Goal: Task Accomplishment & Management: Manage account settings

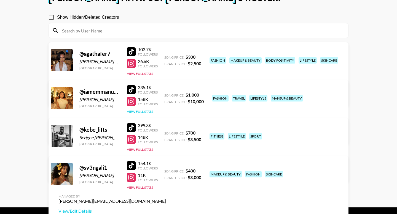
scroll to position [42, 0]
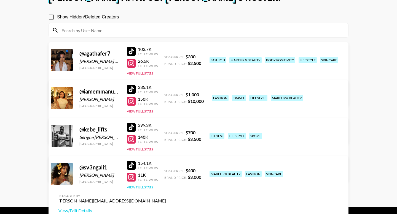
click at [140, 188] on button "View Full Stats" at bounding box center [140, 188] width 26 height 4
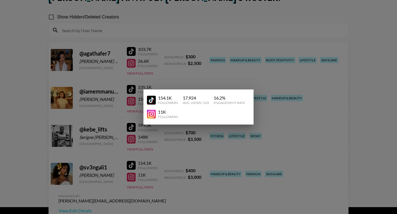
click at [179, 175] on div at bounding box center [198, 107] width 397 height 214
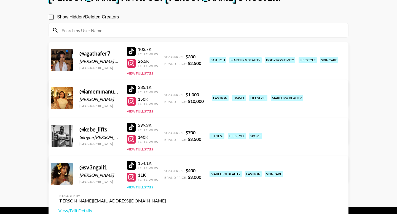
click at [147, 187] on button "View Full Stats" at bounding box center [140, 188] width 26 height 4
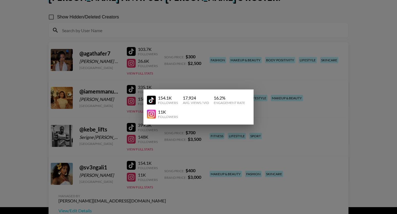
click at [223, 171] on div at bounding box center [198, 107] width 397 height 214
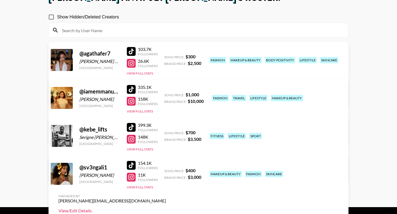
click at [166, 208] on link "View/Edit Details" at bounding box center [112, 211] width 108 height 6
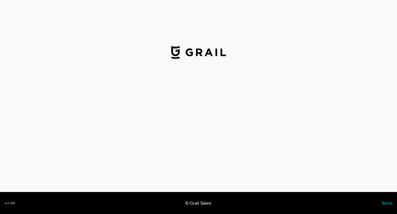
select select "USD"
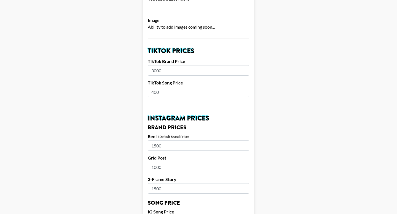
scroll to position [168, 0]
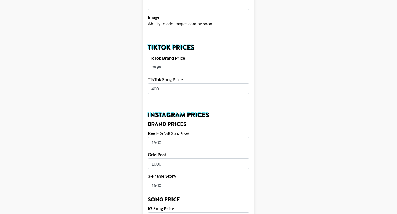
click at [244, 62] on input "2999" at bounding box center [198, 67] width 101 height 10
click at [244, 62] on input "2998" at bounding box center [198, 67] width 101 height 10
click at [244, 62] on input "2997" at bounding box center [198, 67] width 101 height 10
click at [244, 62] on input "2996" at bounding box center [198, 67] width 101 height 10
click at [244, 62] on input "2995" at bounding box center [198, 67] width 101 height 10
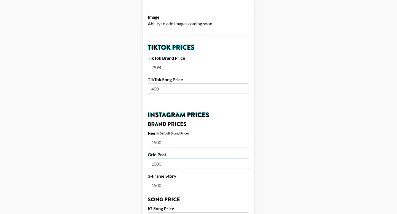
click at [244, 62] on input "2994" at bounding box center [198, 67] width 101 height 10
type input "2500"
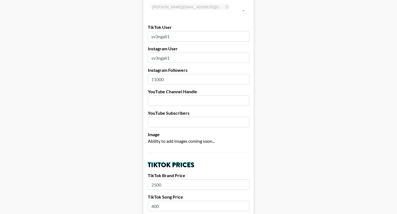
scroll to position [0, 0]
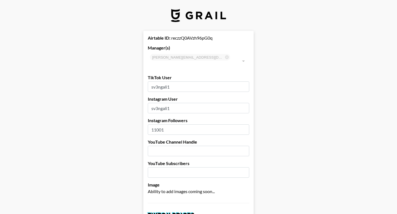
click at [244, 125] on input "11001" at bounding box center [198, 130] width 101 height 10
click at [243, 125] on input "11002" at bounding box center [198, 130] width 101 height 10
click at [243, 125] on input "11001" at bounding box center [198, 130] width 101 height 10
type input "11000"
click at [243, 125] on input "11000" at bounding box center [198, 130] width 101 height 10
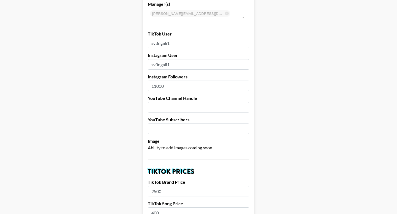
scroll to position [45, 0]
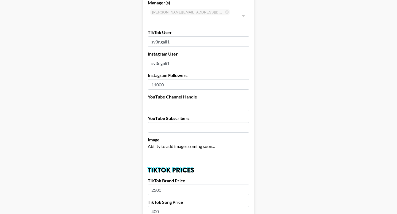
click at [214, 124] on input "number" at bounding box center [198, 127] width 101 height 10
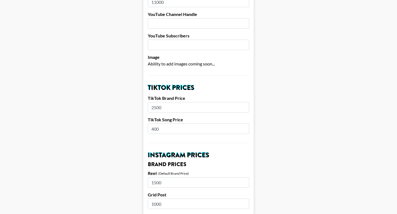
scroll to position [128, 0]
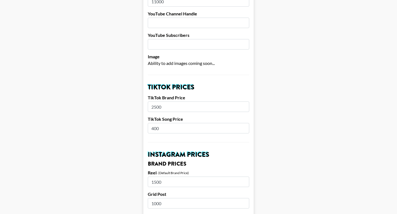
click at [184, 84] on h2 "TikTok Prices" at bounding box center [198, 87] width 101 height 7
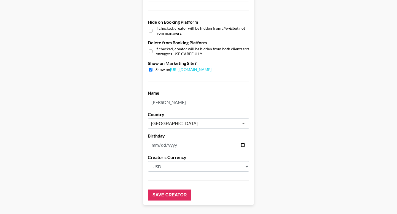
scroll to position [533, 0]
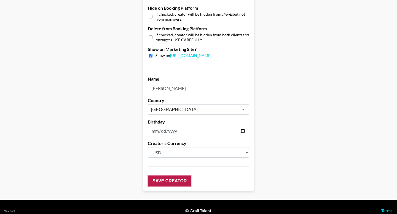
click at [173, 177] on input "Save Creator" at bounding box center [170, 181] width 44 height 11
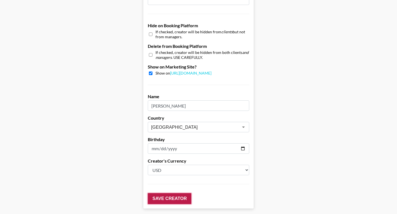
scroll to position [551, 0]
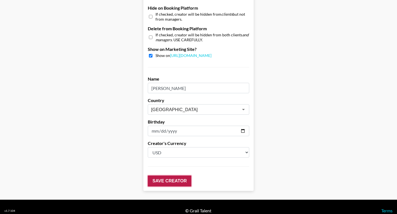
click at [181, 176] on input "Save Creator" at bounding box center [170, 181] width 44 height 11
